Goal: Task Accomplishment & Management: Complete application form

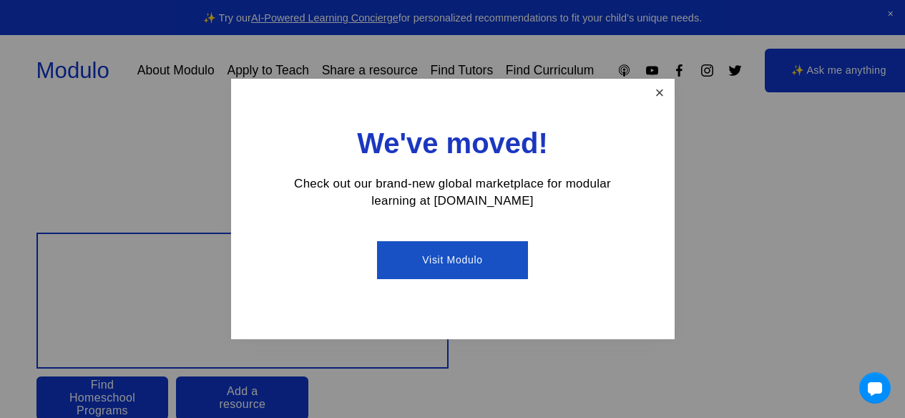
click at [648, 104] on link "Close" at bounding box center [659, 93] width 25 height 25
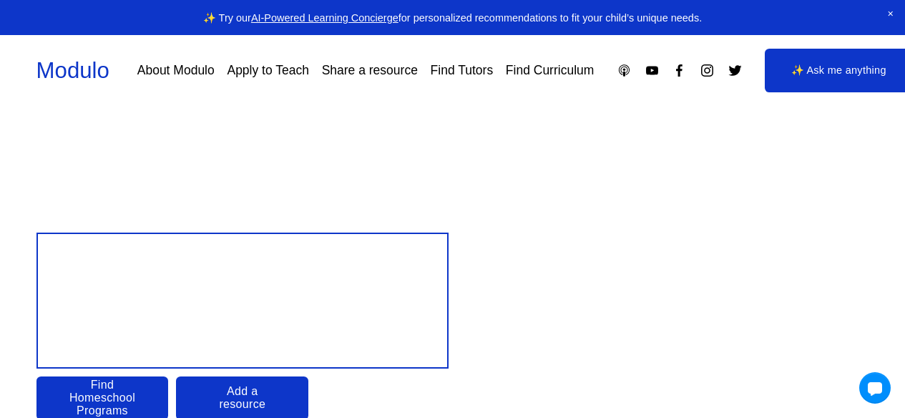
click at [494, 61] on link "Find Tutors" at bounding box center [462, 70] width 63 height 25
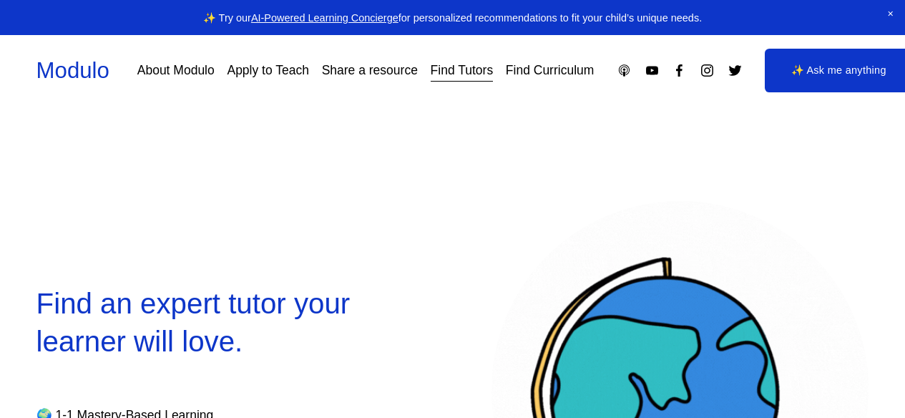
select select "**"
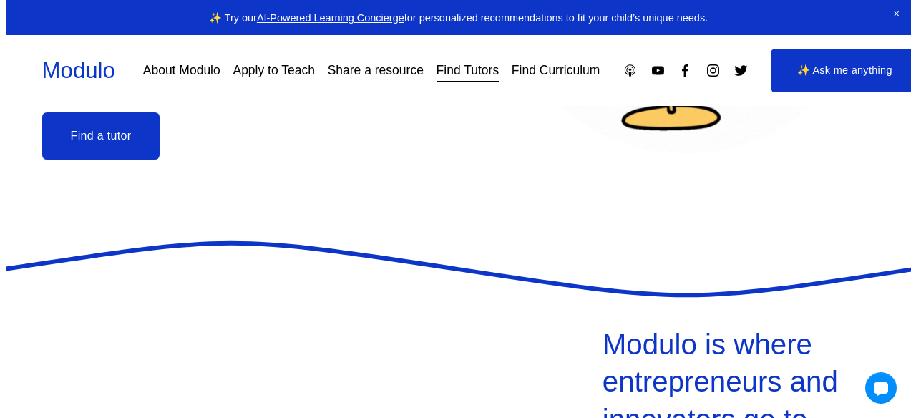
scroll to position [419, 0]
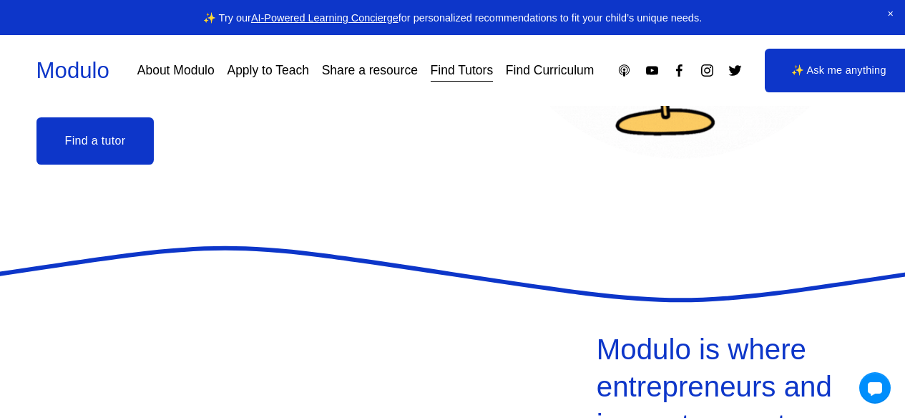
click at [120, 148] on button "Find a tutor" at bounding box center [95, 140] width 118 height 47
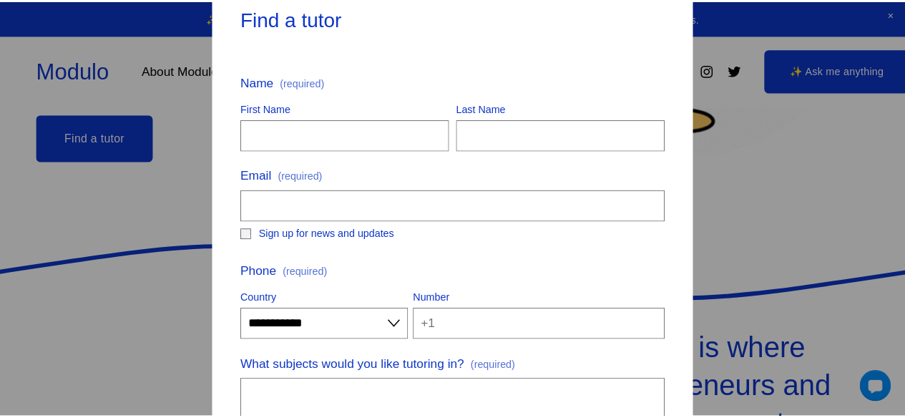
scroll to position [0, 0]
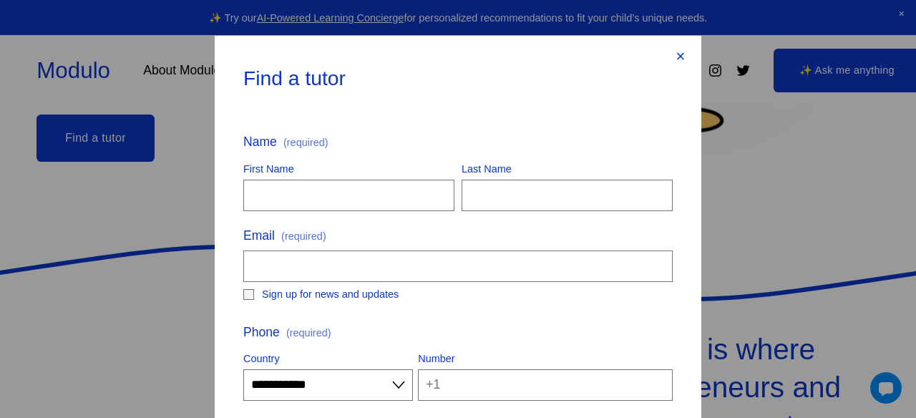
click at [673, 57] on div "×" at bounding box center [681, 57] width 16 height 16
